Goal: Task Accomplishment & Management: Manage account settings

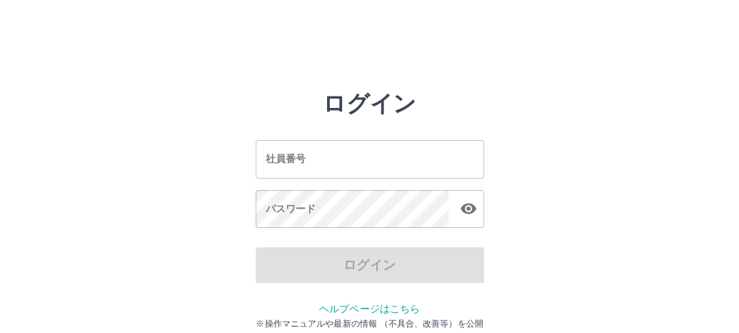
drag, startPoint x: 284, startPoint y: 164, endPoint x: 291, endPoint y: 162, distance: 7.5
click at [285, 165] on input "社員番号" at bounding box center [370, 159] width 228 height 38
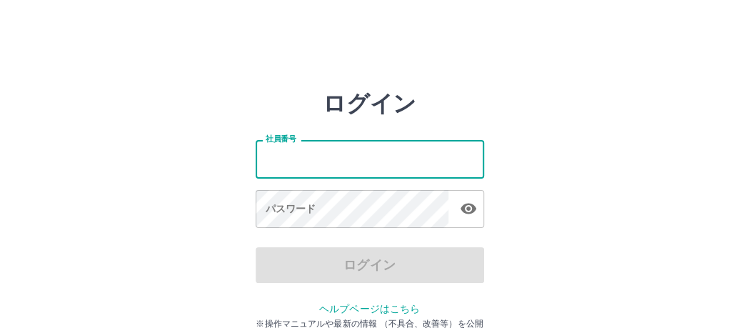
type input "*******"
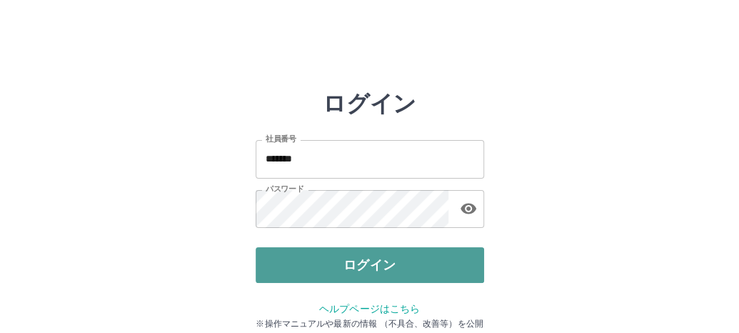
click at [359, 252] on button "ログイン" at bounding box center [370, 265] width 228 height 36
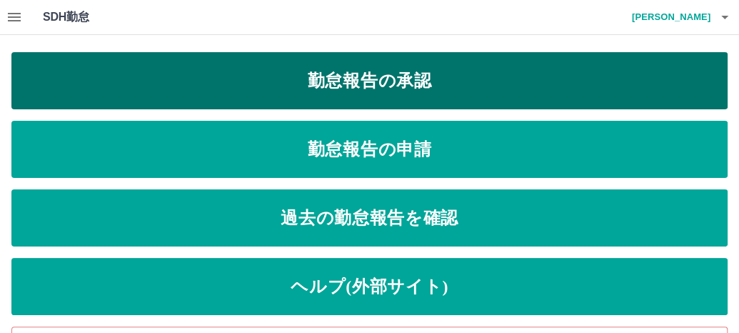
click at [204, 85] on link "勤怠報告の承認" at bounding box center [369, 80] width 716 height 57
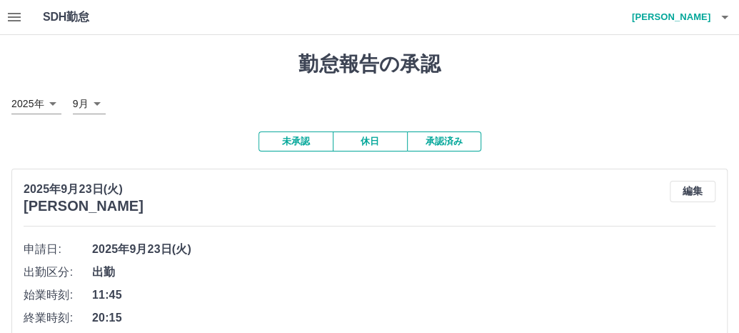
click at [721, 16] on icon "button" at bounding box center [724, 17] width 17 height 17
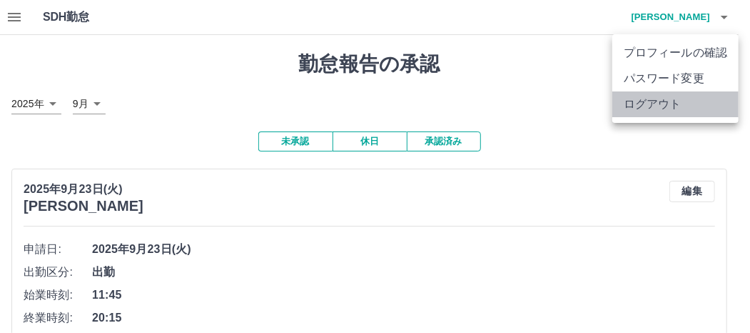
click at [695, 106] on li "ログアウト" at bounding box center [675, 104] width 126 height 26
